Goal: Share content

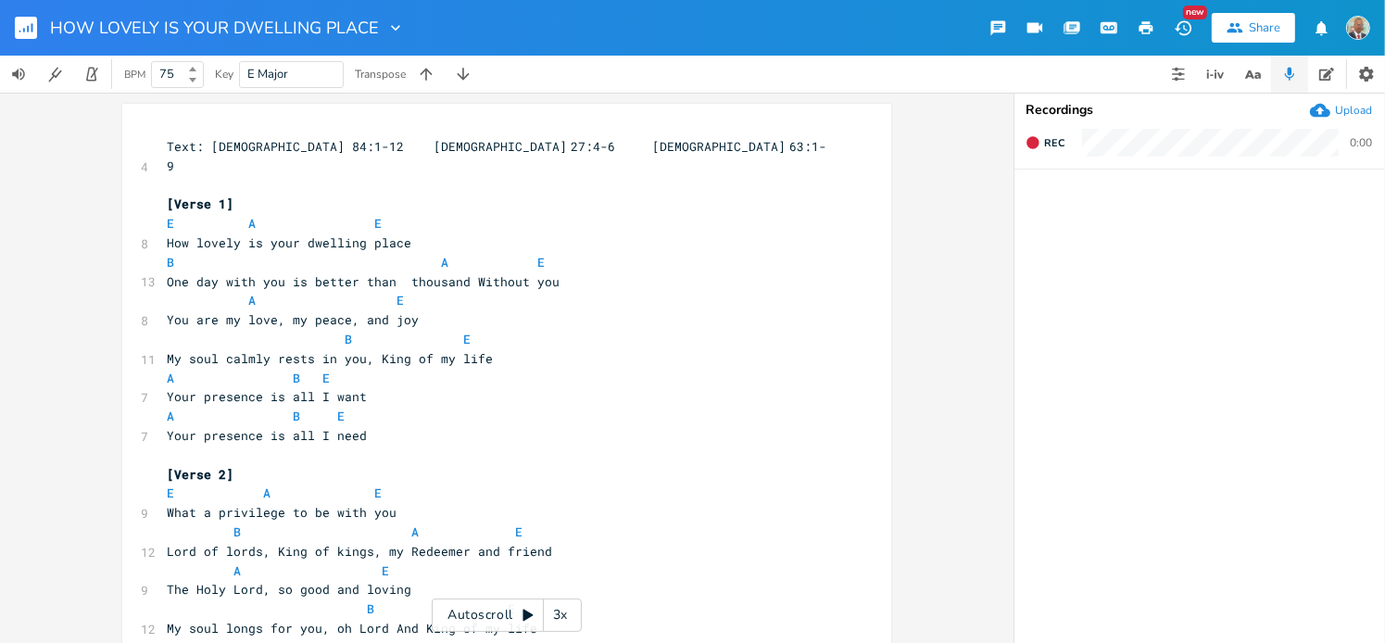
click at [612, 107] on icon "button" at bounding box center [1320, 110] width 20 height 20
click at [612, 212] on icon "button" at bounding box center [1057, 211] width 11 height 14
click at [612, 207] on icon "button" at bounding box center [1365, 211] width 11 height 14
click at [612, 108] on div "Upload" at bounding box center [1353, 110] width 37 height 15
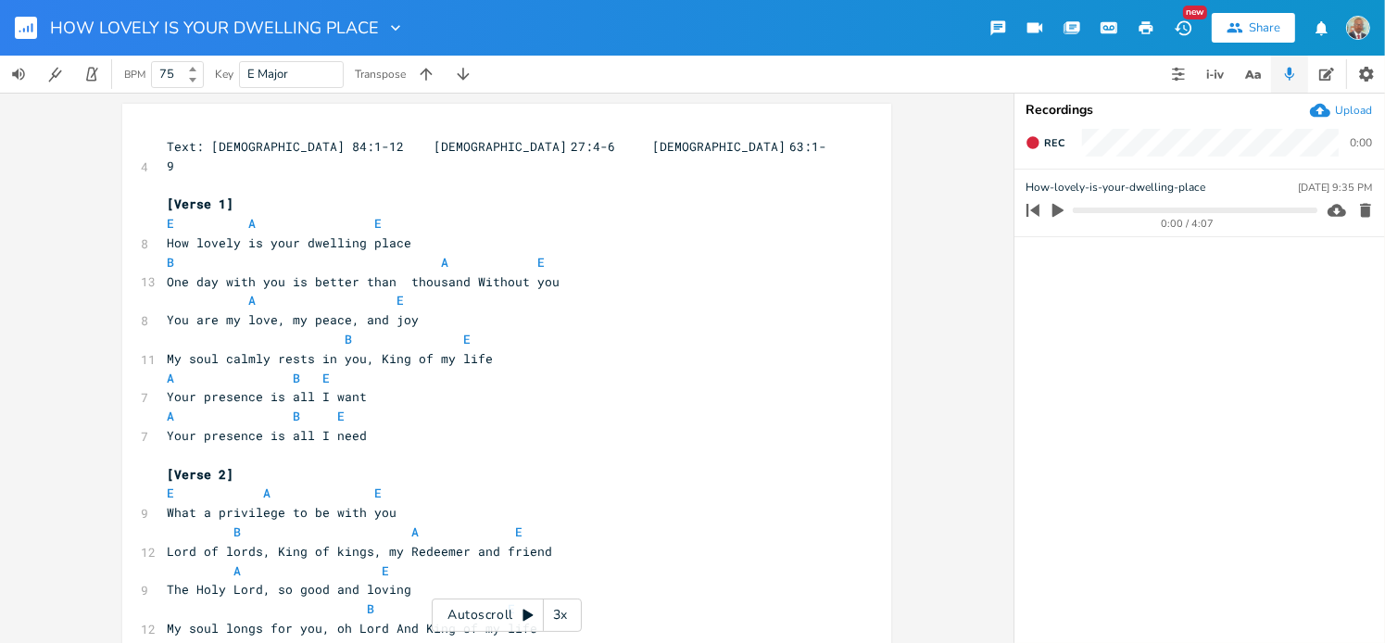
click at [29, 29] on rect "button" at bounding box center [26, 28] width 22 height 22
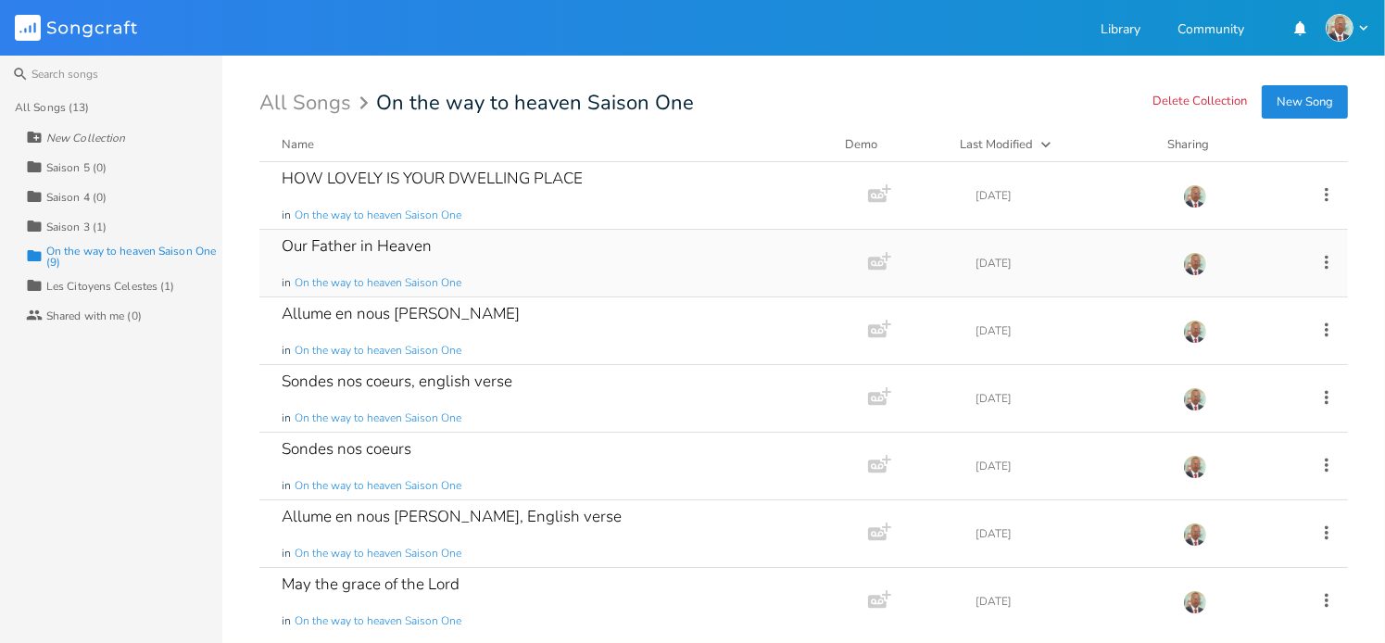
click at [396, 257] on div "Our Father in Heaven in On the way to heaven Saison One" at bounding box center [560, 263] width 557 height 67
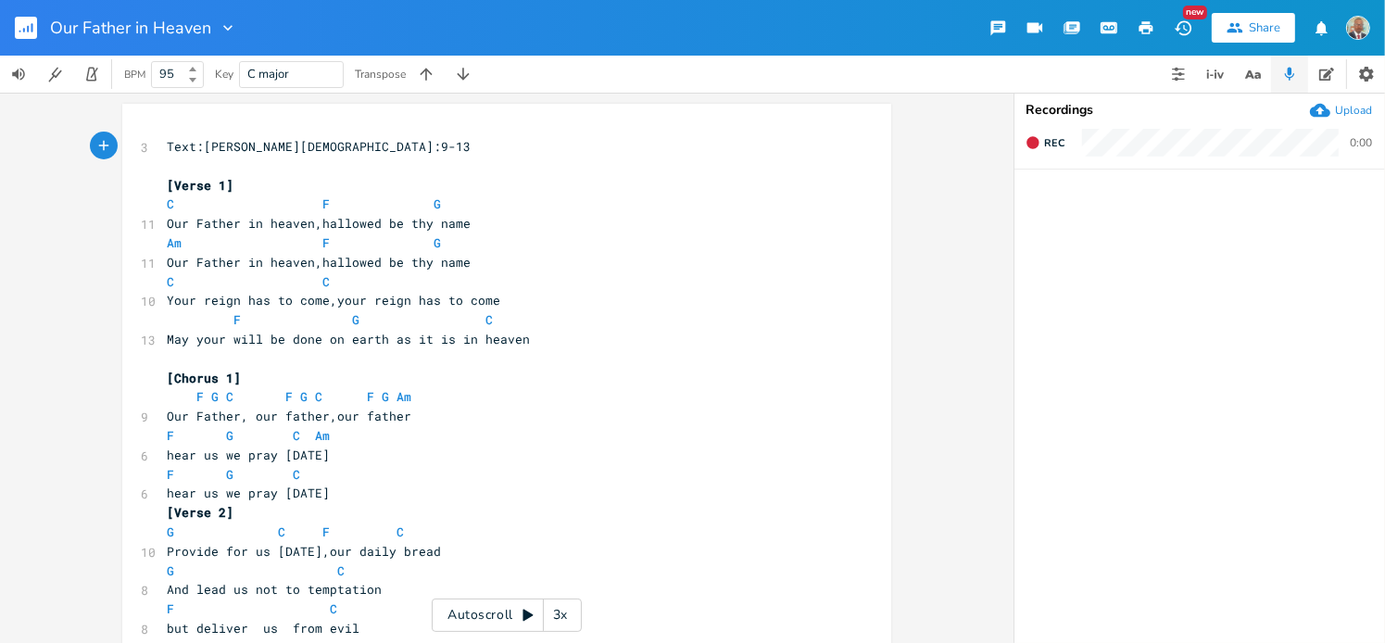
click at [612, 108] on div "Upload" at bounding box center [1353, 110] width 37 height 15
click at [22, 25] on rect "button" at bounding box center [26, 28] width 22 height 22
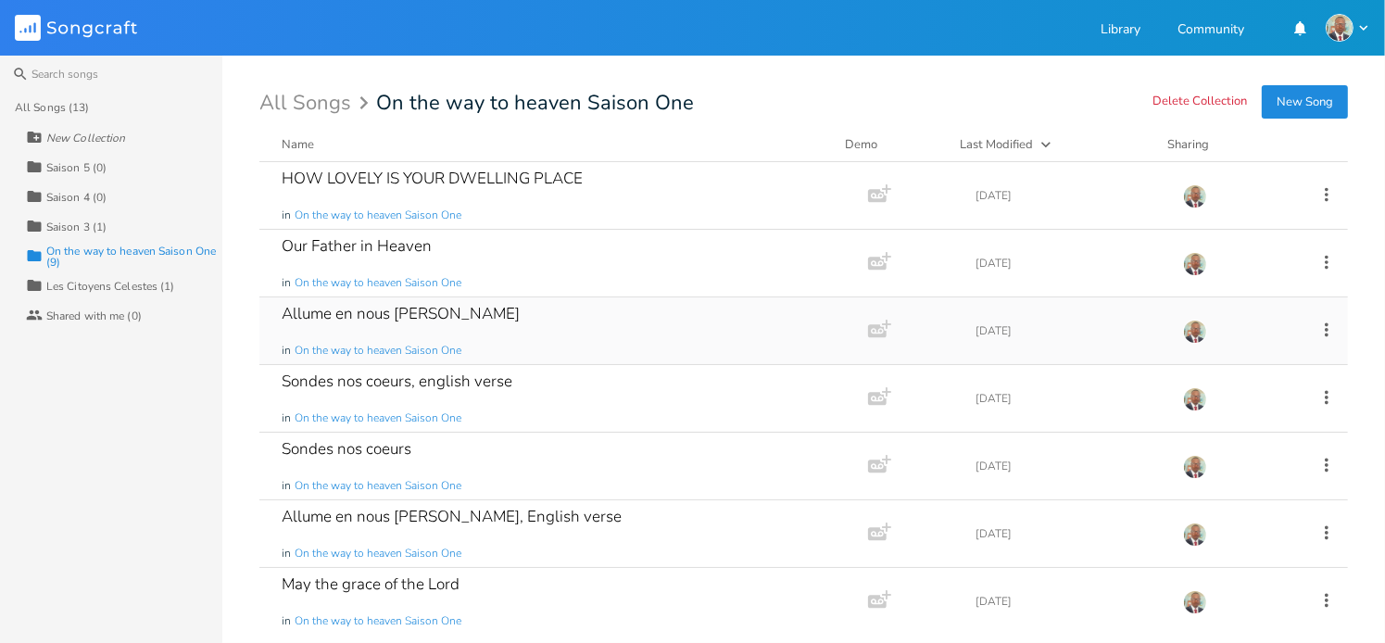
click at [402, 323] on div "Allume en nous [PERSON_NAME] in On the way to heaven Saison One" at bounding box center [560, 330] width 557 height 67
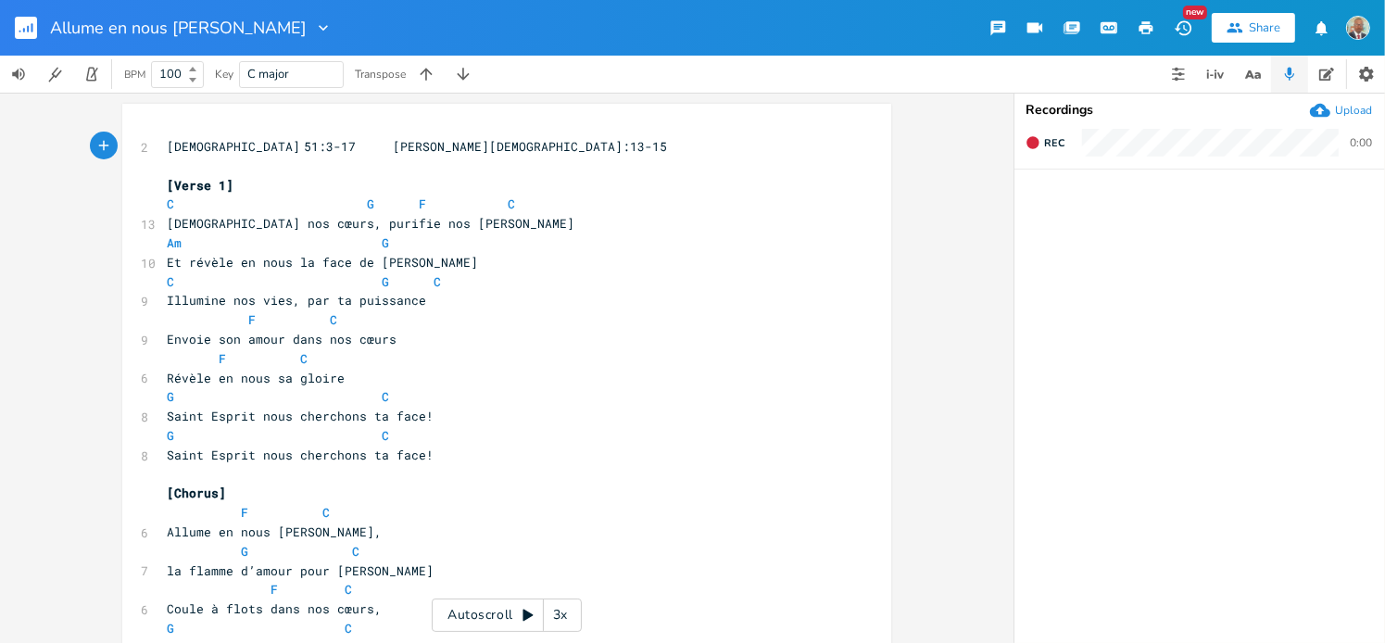
click at [612, 105] on div "Upload" at bounding box center [1353, 110] width 37 height 15
click at [612, 26] on div "Share" at bounding box center [1264, 27] width 31 height 17
click at [612, 7] on div "New" at bounding box center [1195, 13] width 24 height 14
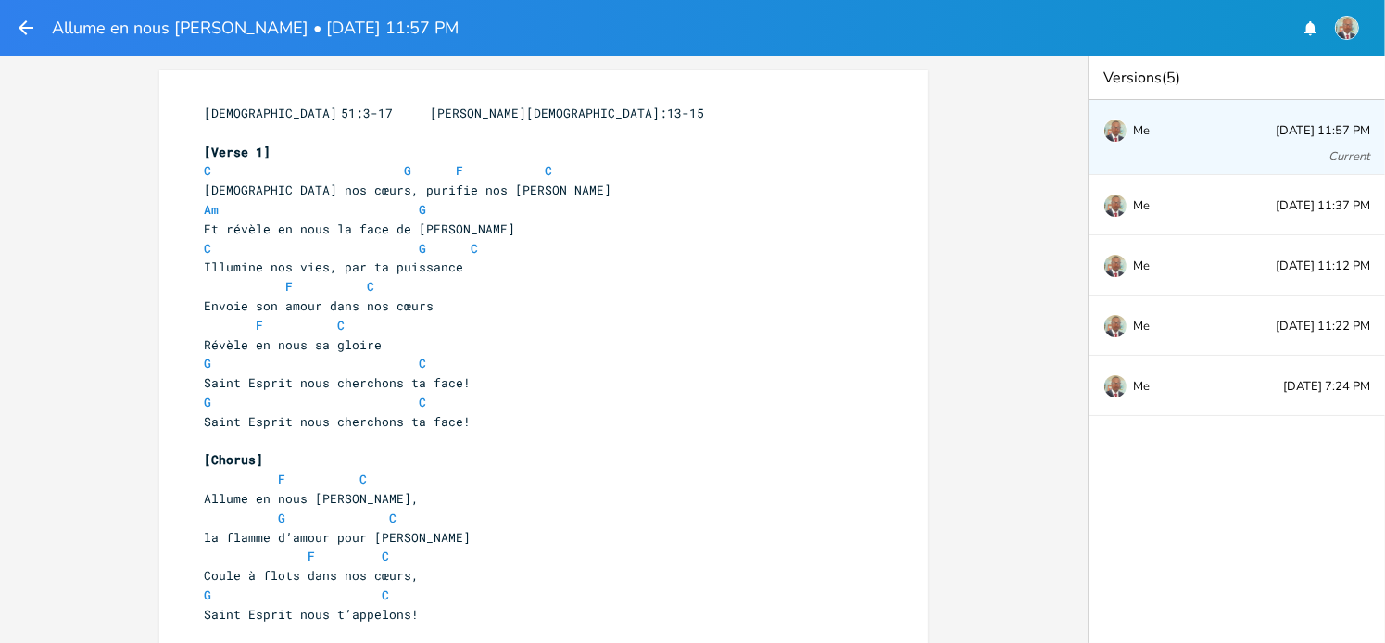
click at [27, 29] on icon "button" at bounding box center [26, 28] width 22 height 22
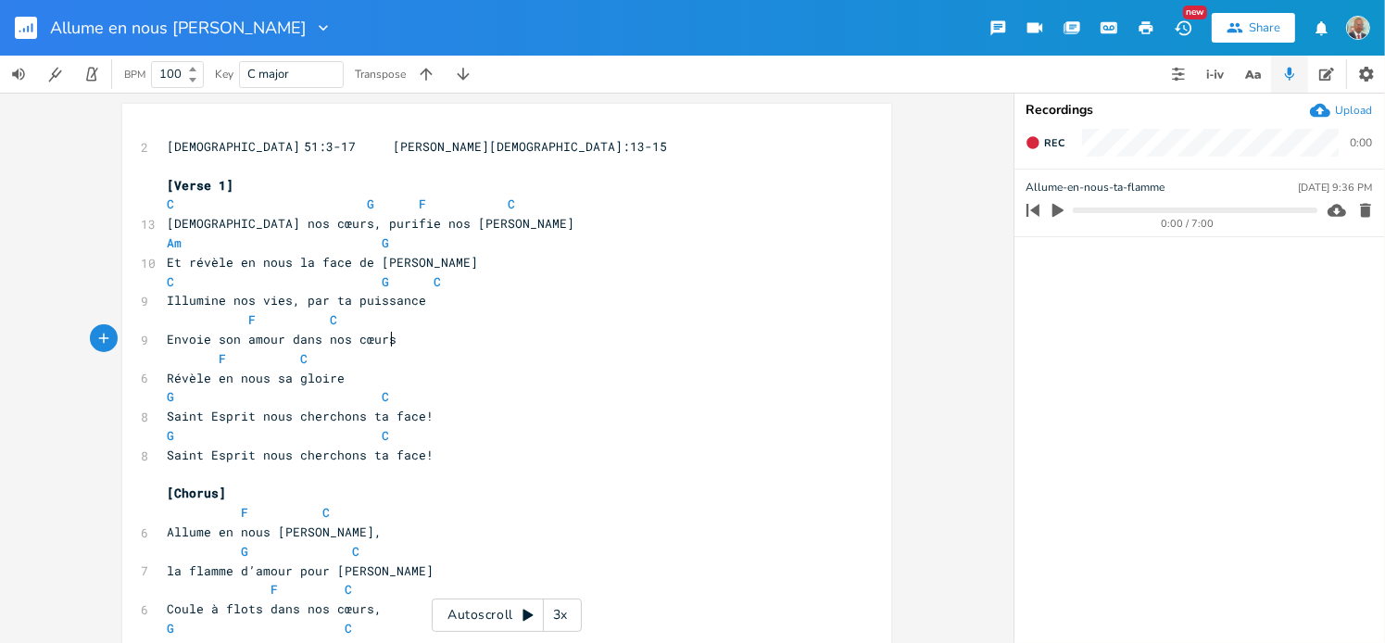
click at [552, 336] on pre "Envoie son amour dans nos cœurs" at bounding box center [497, 339] width 669 height 19
click at [612, 31] on div "Share" at bounding box center [1264, 27] width 31 height 17
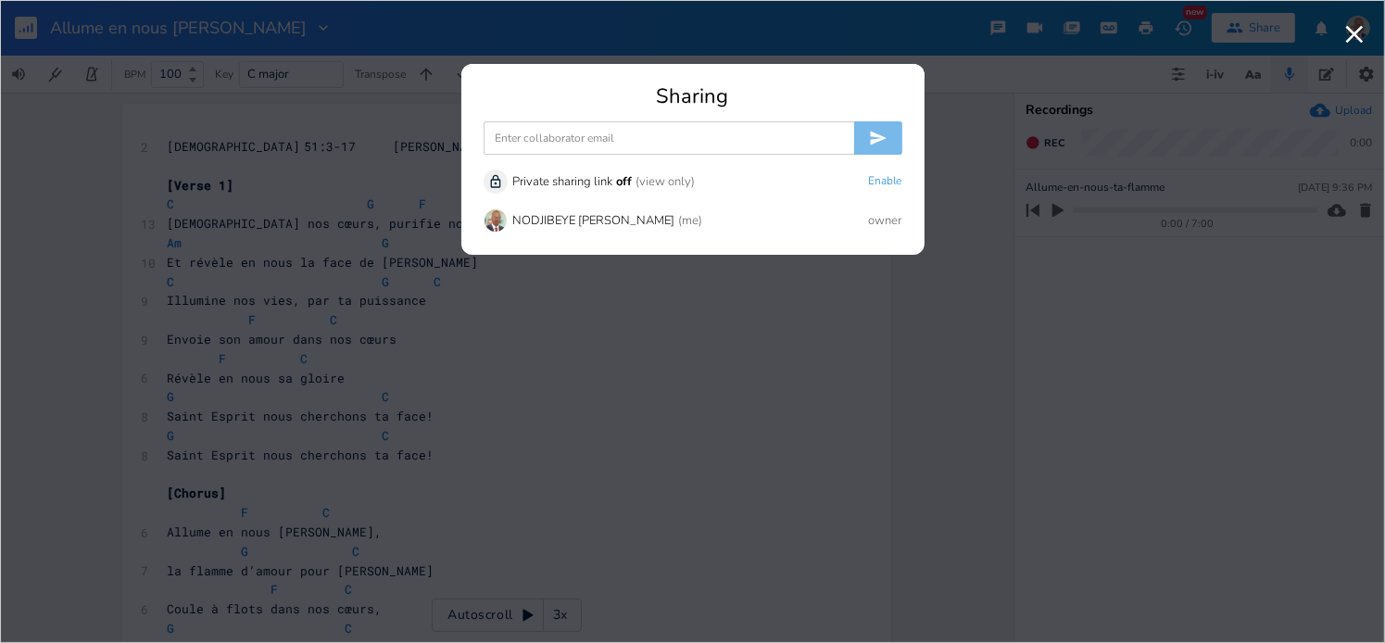
click at [612, 133] on input at bounding box center [669, 137] width 371 height 33
paste input "[EMAIL_ADDRESS][DOMAIN_NAME]"
type input "[EMAIL_ADDRESS][DOMAIN_NAME]"
click at [612, 142] on icon "submit" at bounding box center [878, 138] width 19 height 19
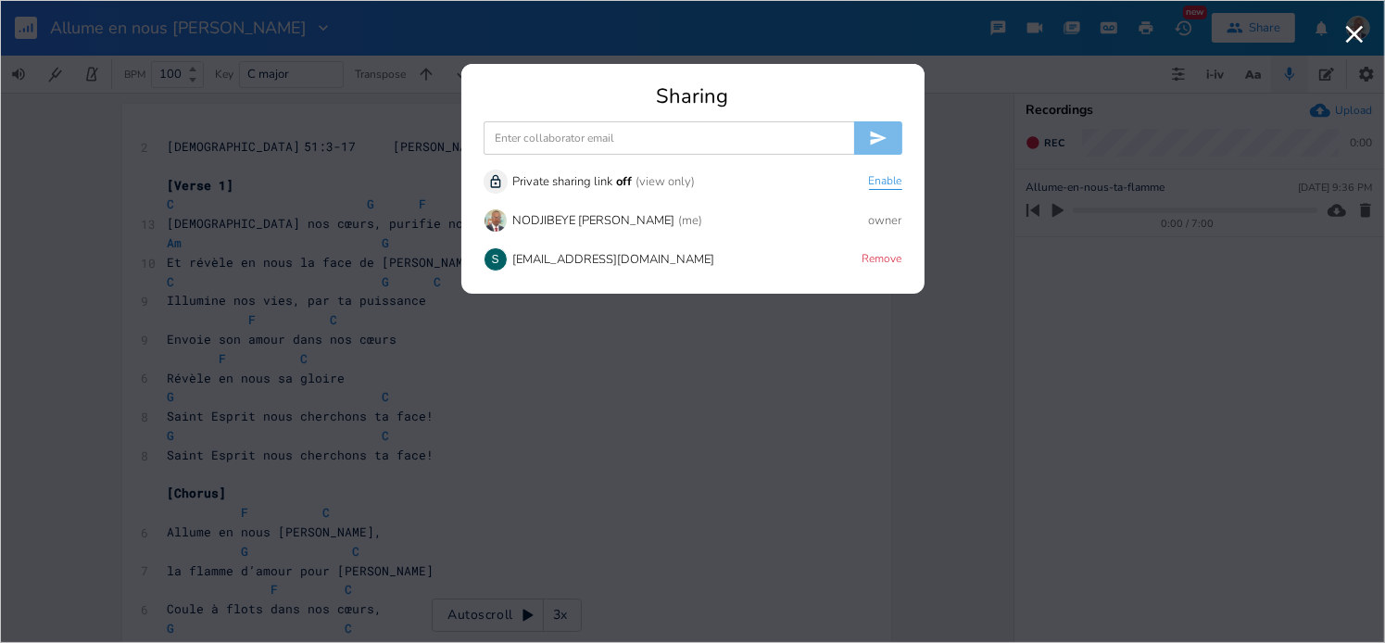
click at [612, 182] on button "Enable" at bounding box center [885, 182] width 33 height 16
click at [612, 182] on button "Disable" at bounding box center [883, 182] width 37 height 16
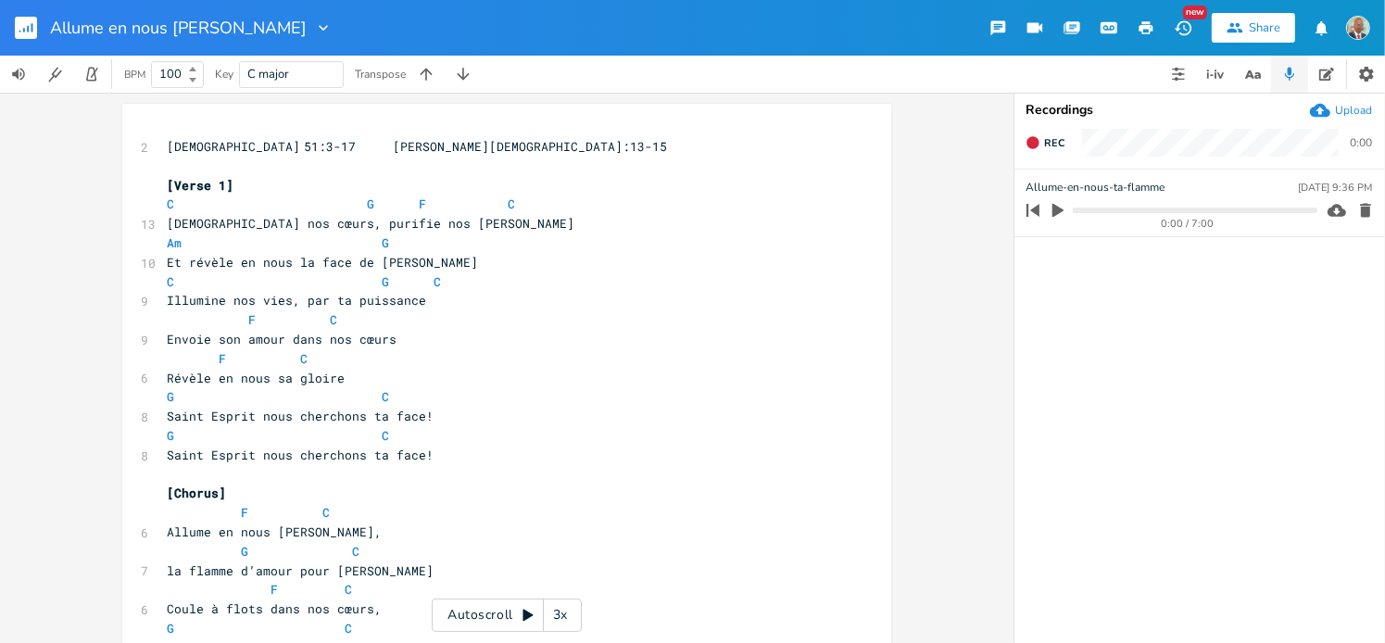
click at [26, 28] on rect "button" at bounding box center [26, 28] width 22 height 22
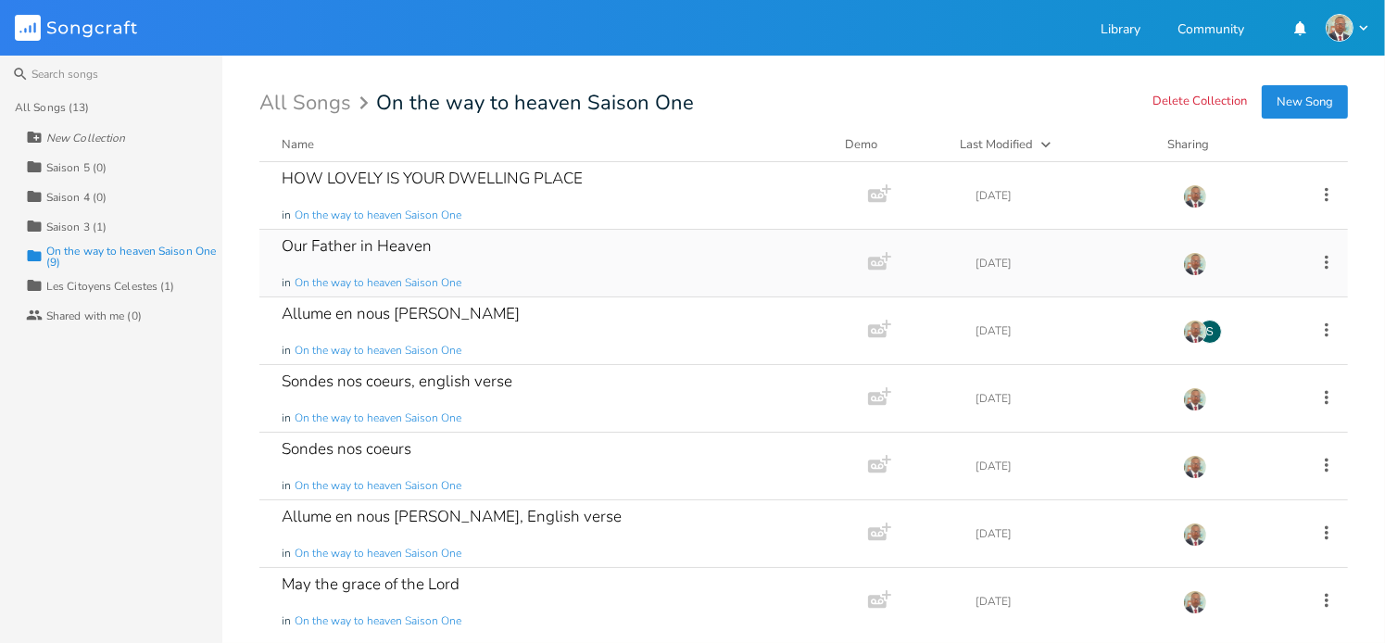
click at [612, 264] on icon at bounding box center [1326, 262] width 20 height 20
click at [612, 387] on li "Collaborators Sharing" at bounding box center [1240, 384] width 148 height 31
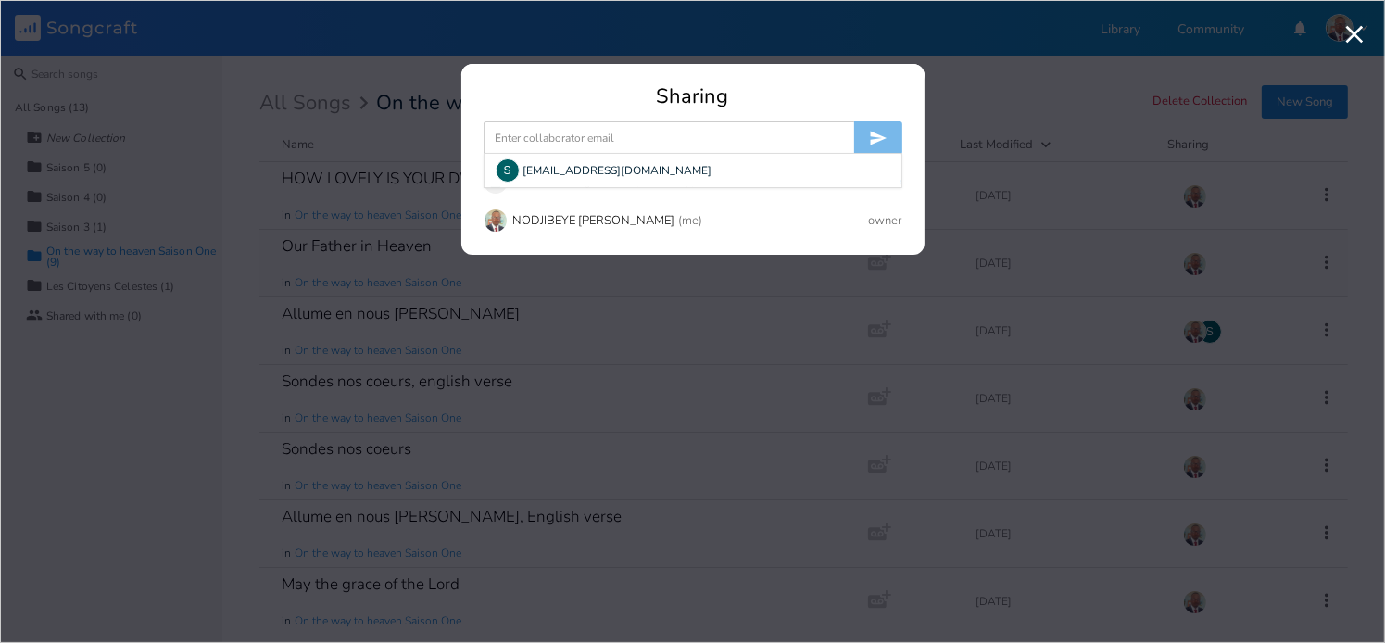
click at [612, 126] on input at bounding box center [669, 137] width 371 height 33
type input "[EMAIL_ADDRESS][DOMAIN_NAME]"
click at [612, 134] on icon "submit" at bounding box center [878, 139] width 17 height 14
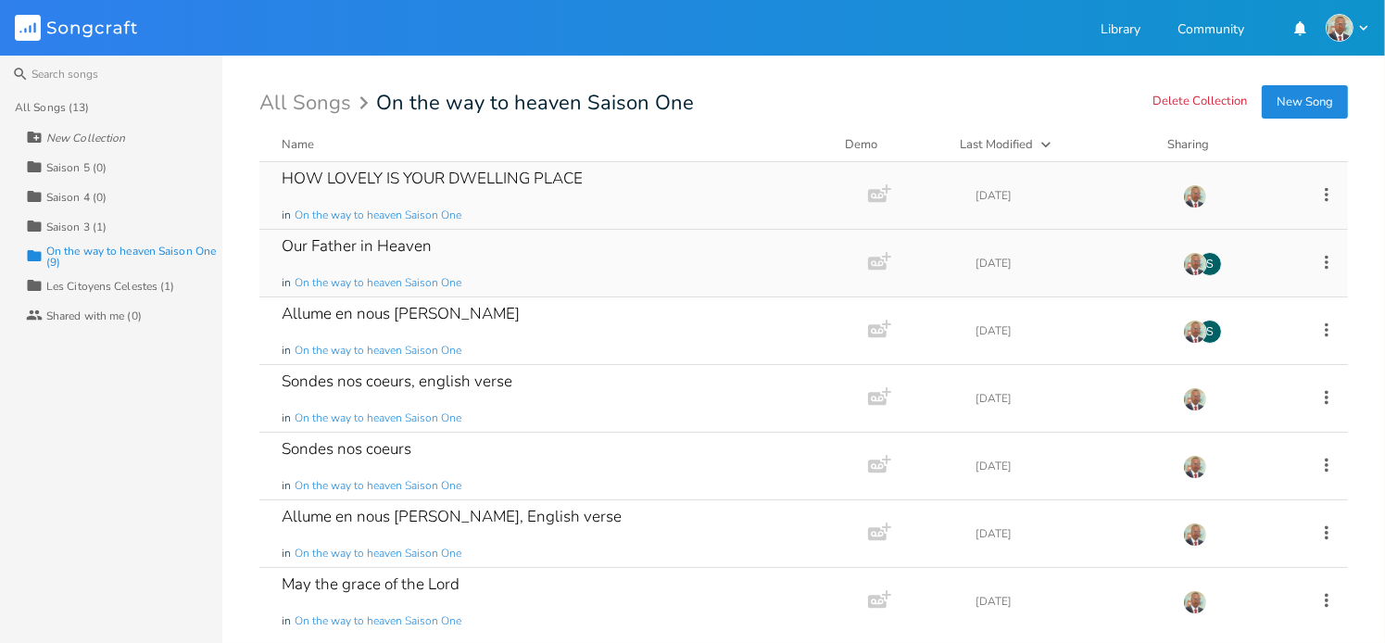
click at [612, 197] on icon at bounding box center [1326, 194] width 20 height 20
click at [612, 320] on span "Collaborators Sharing" at bounding box center [1202, 317] width 57 height 13
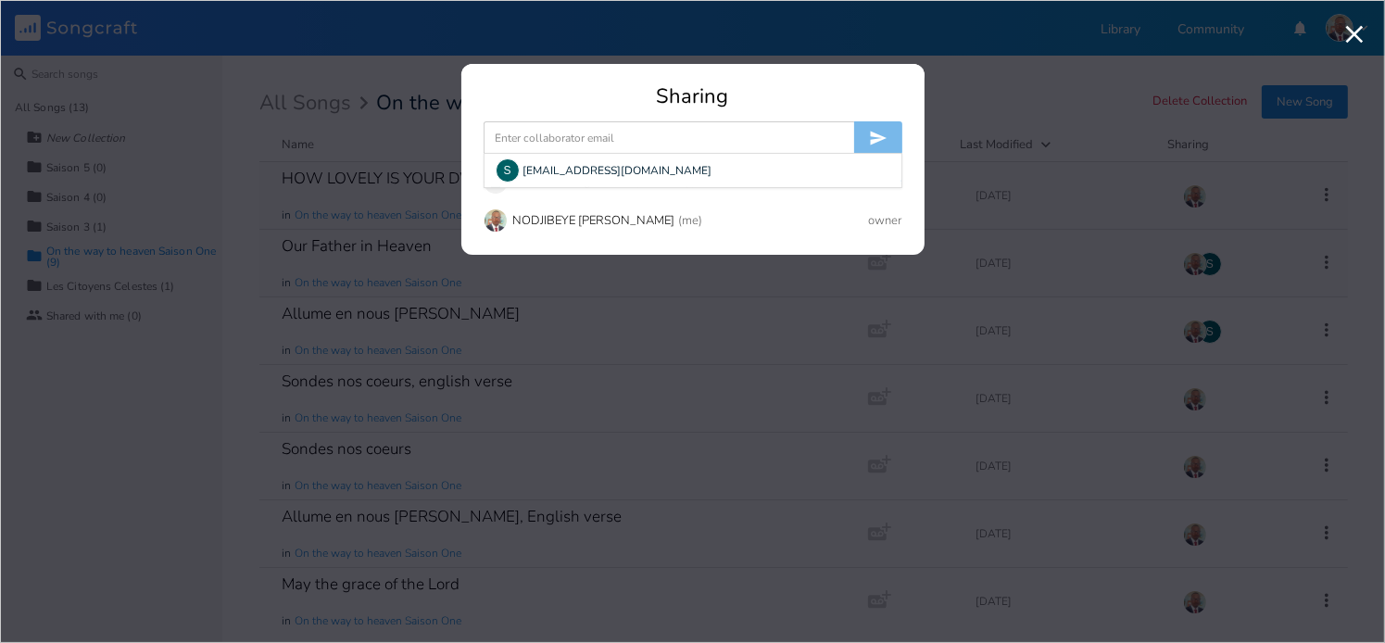
click at [612, 134] on input at bounding box center [669, 137] width 371 height 33
type input "[EMAIL_ADDRESS][DOMAIN_NAME]"
click at [612, 134] on icon "submit" at bounding box center [878, 139] width 17 height 14
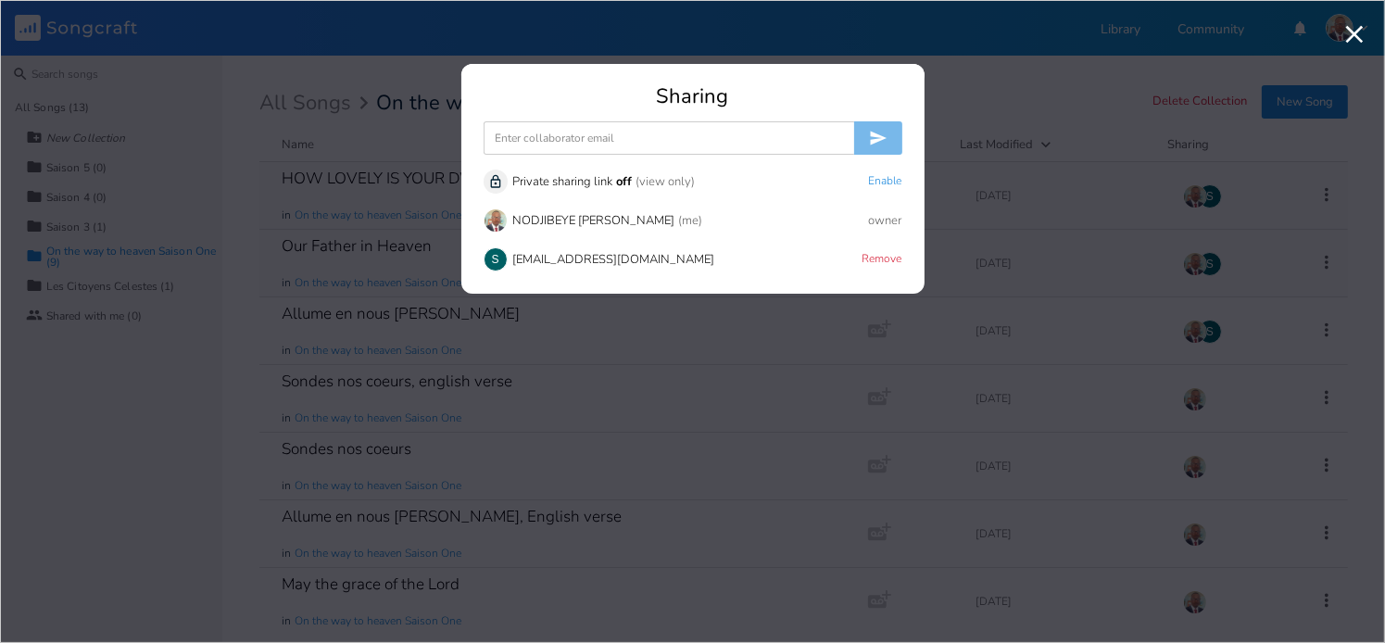
click at [612, 296] on html "Songcraft Library Community Search All Songs (13) New Collection Collection Sai…" at bounding box center [692, 321] width 1385 height 643
